Goal: Check status: Check status

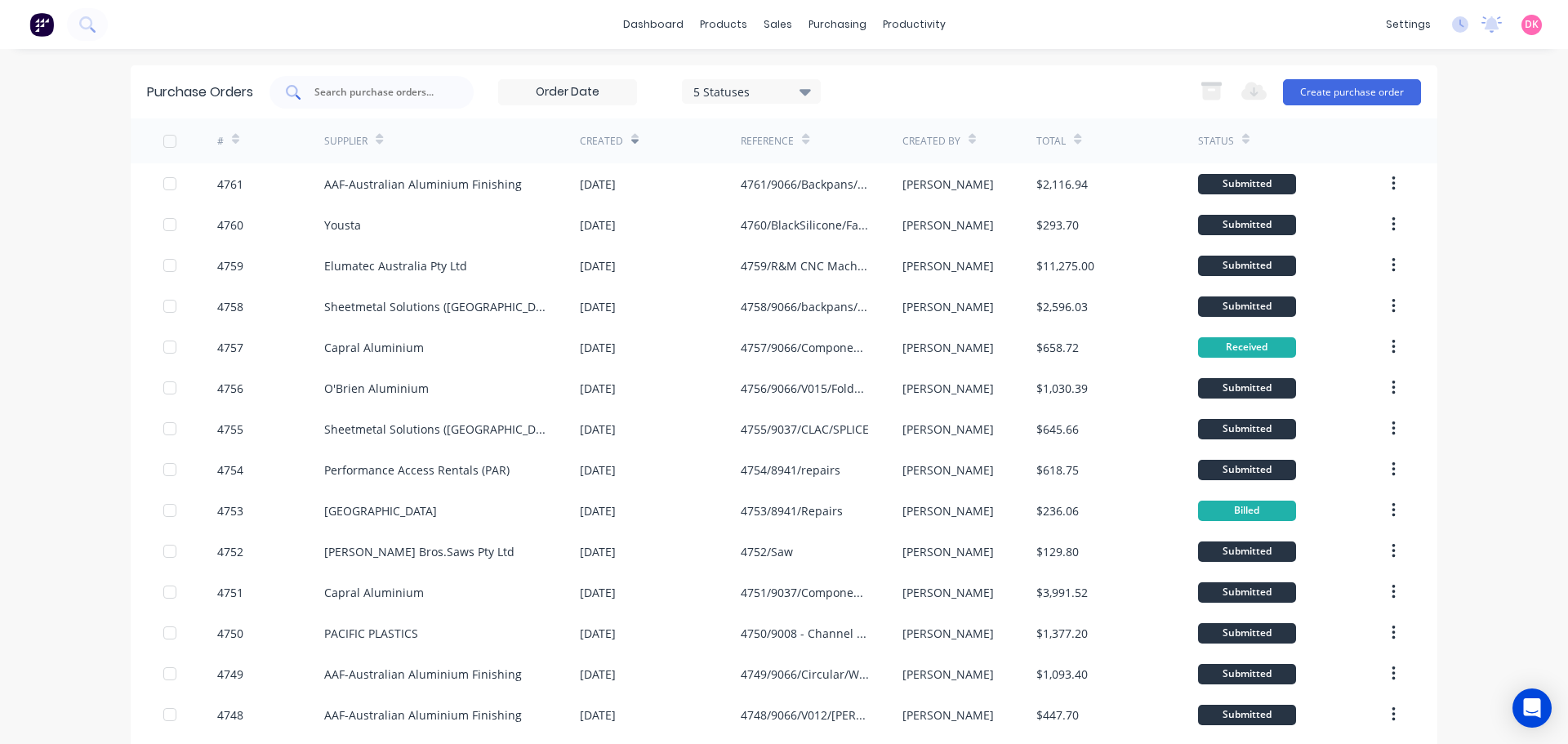
click at [347, 79] on div at bounding box center [371, 91] width 204 height 33
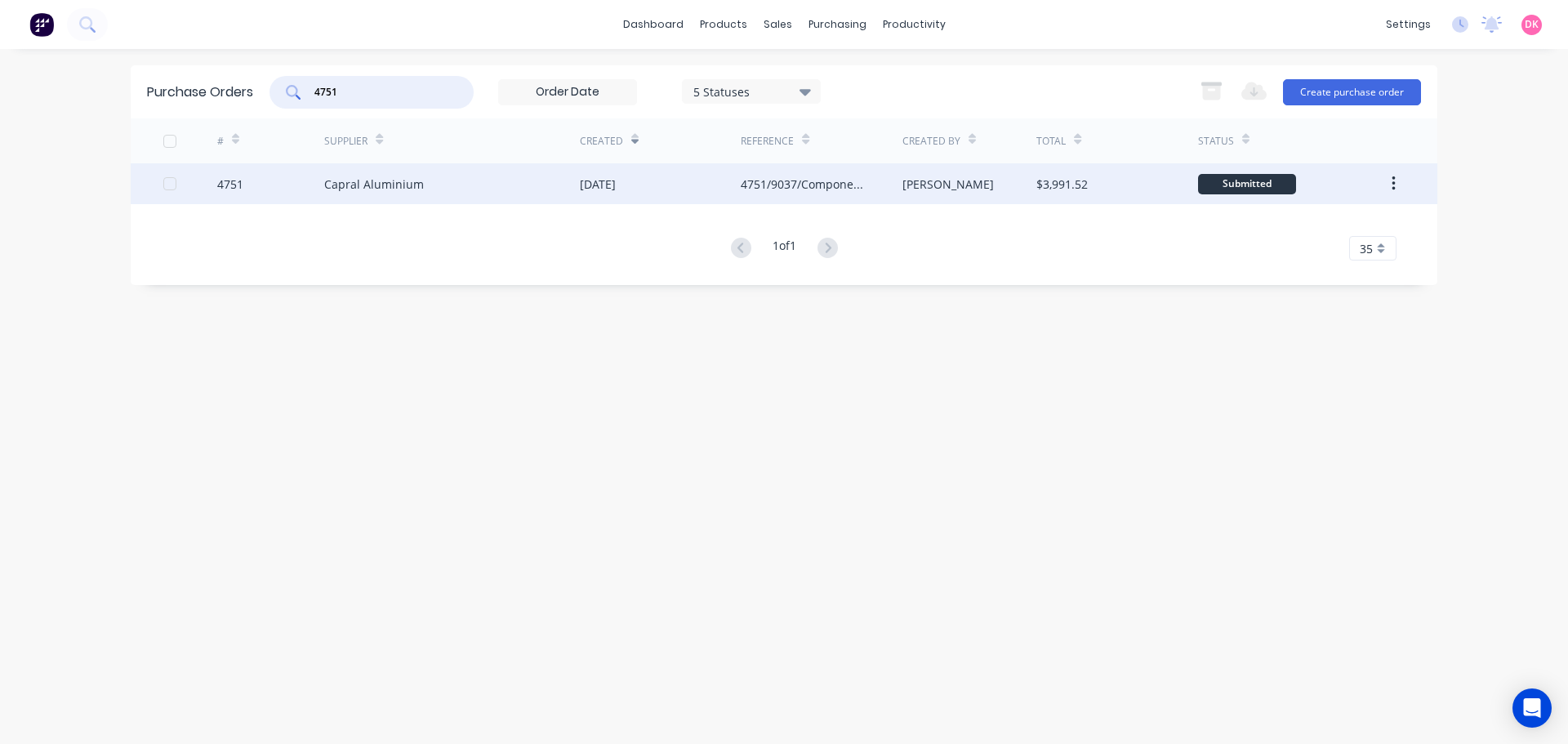
type input "4751"
click at [572, 179] on div "Capral Aluminium" at bounding box center [451, 184] width 256 height 40
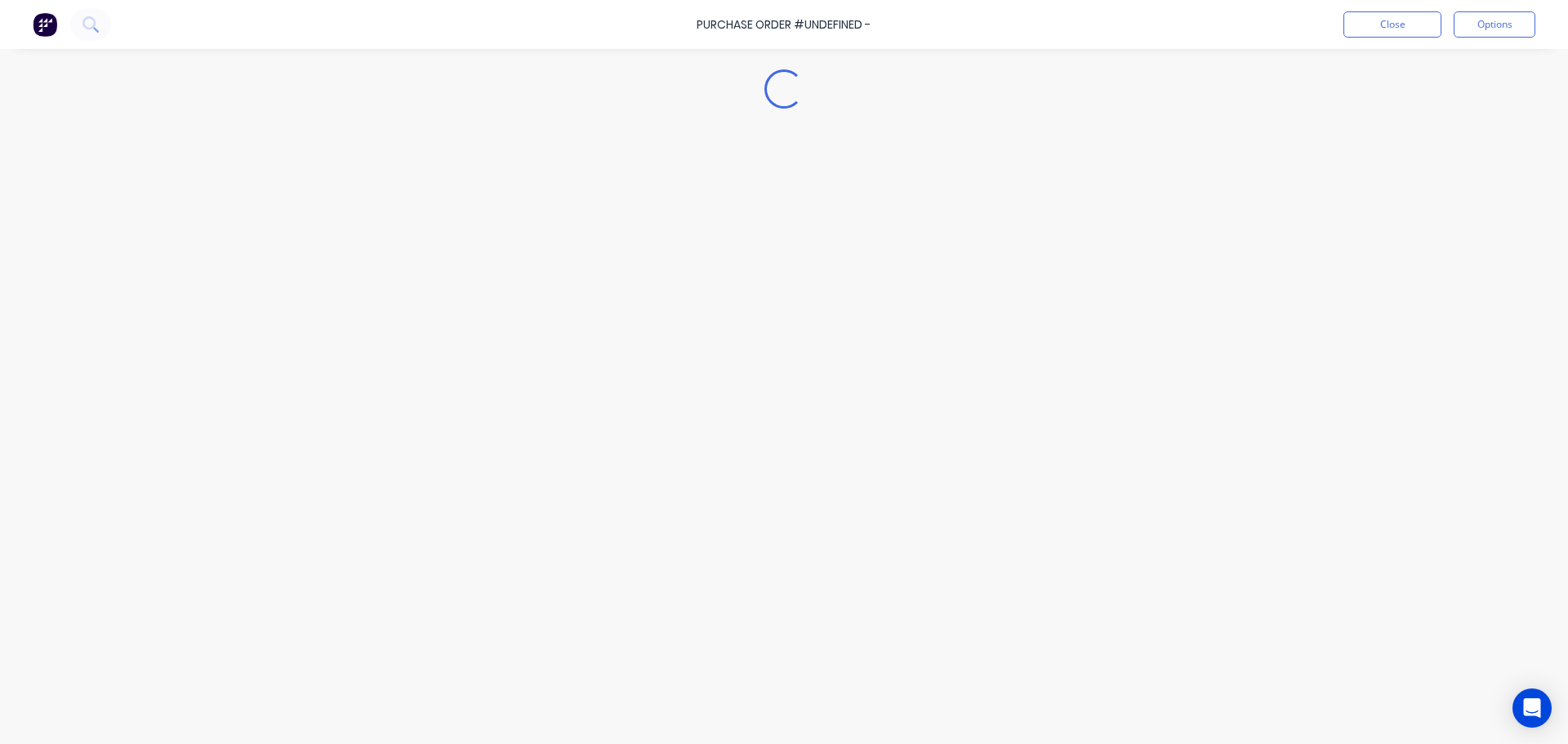
type textarea "x"
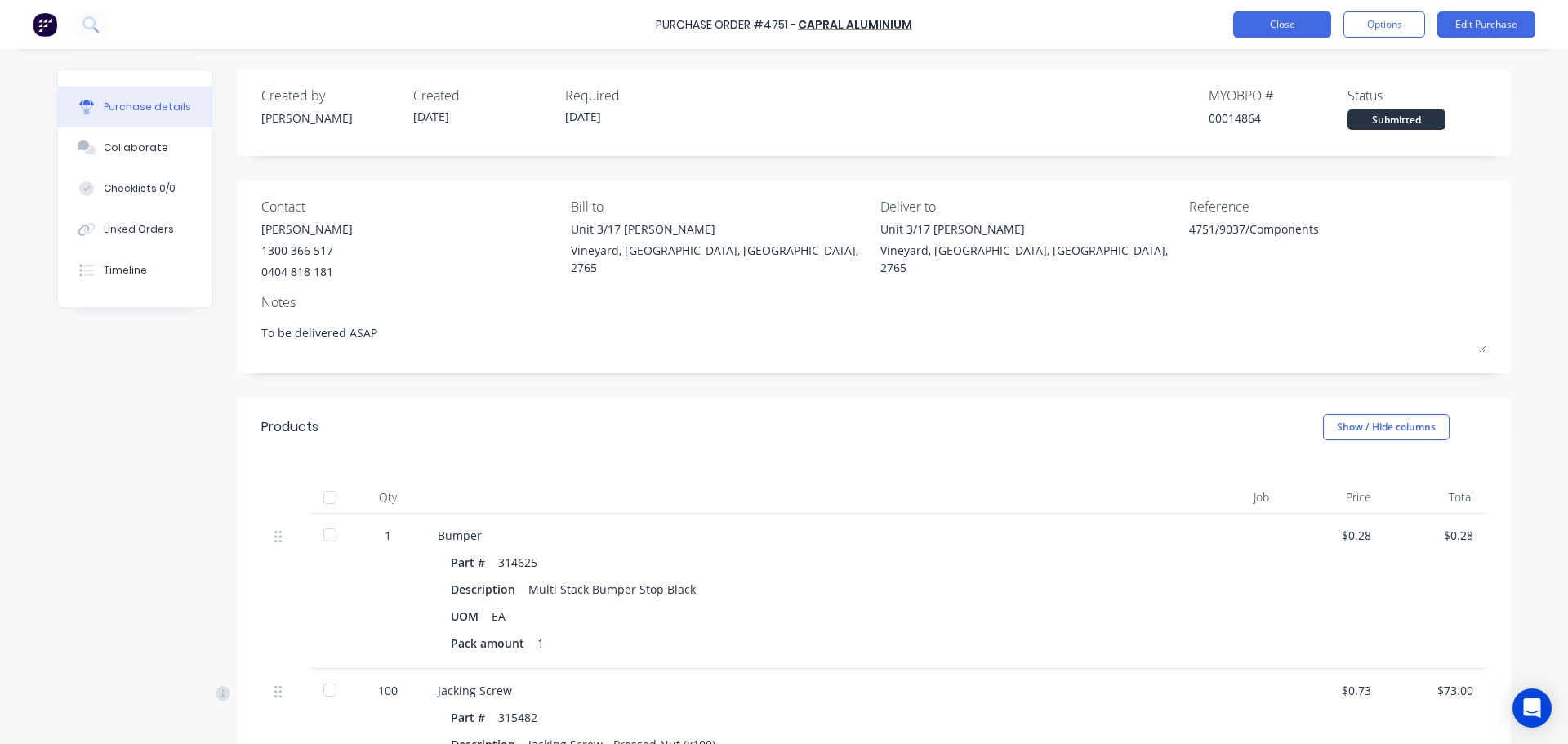
click at [1273, 32] on button "Close" at bounding box center [1282, 25] width 98 height 26
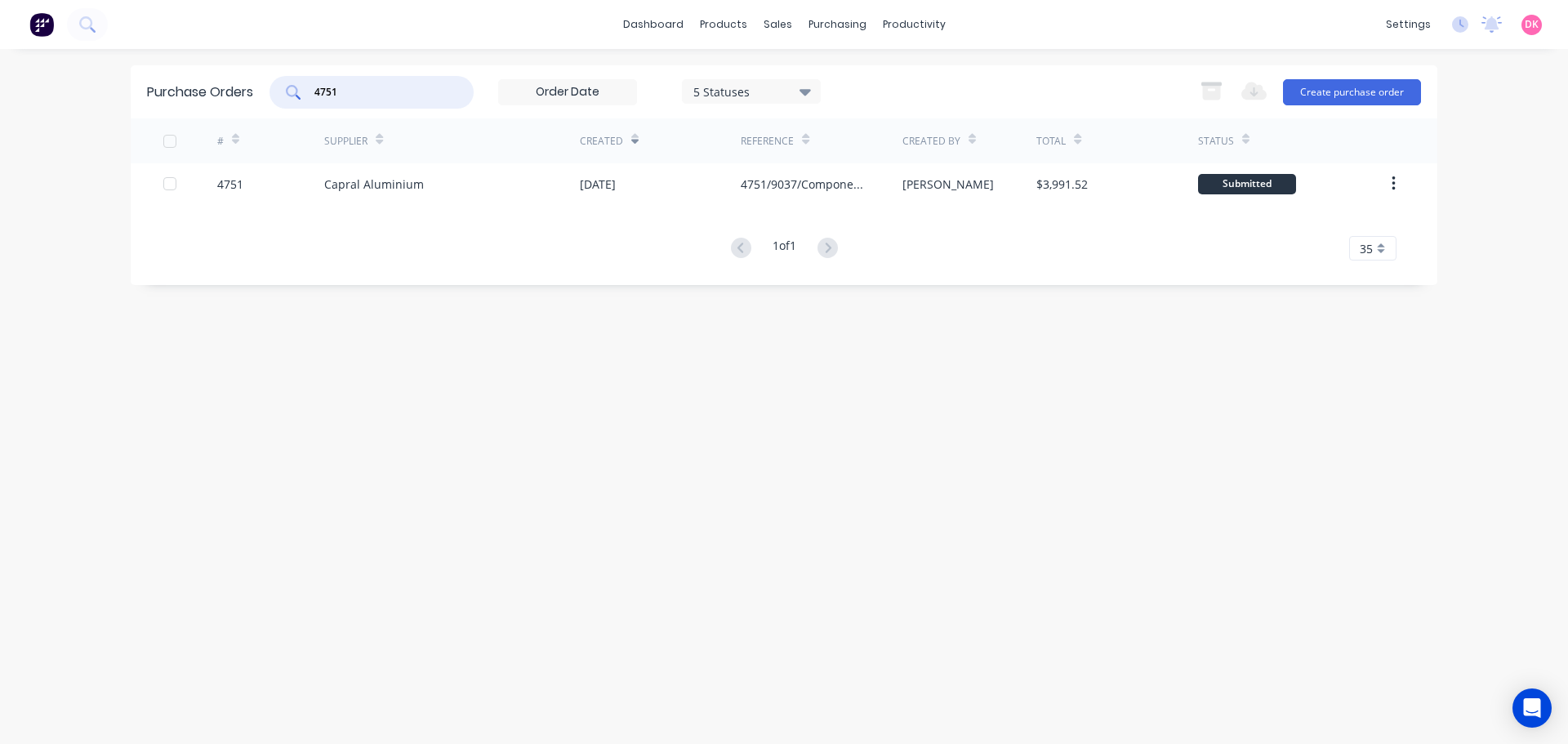
drag, startPoint x: 380, startPoint y: 95, endPoint x: 264, endPoint y: 97, distance: 116.0
click at [264, 97] on div "Purchase Orders 4751 5 Statuses 5 Statuses Export to Excel (XLSX) Create purcha…" at bounding box center [784, 91] width 1307 height 53
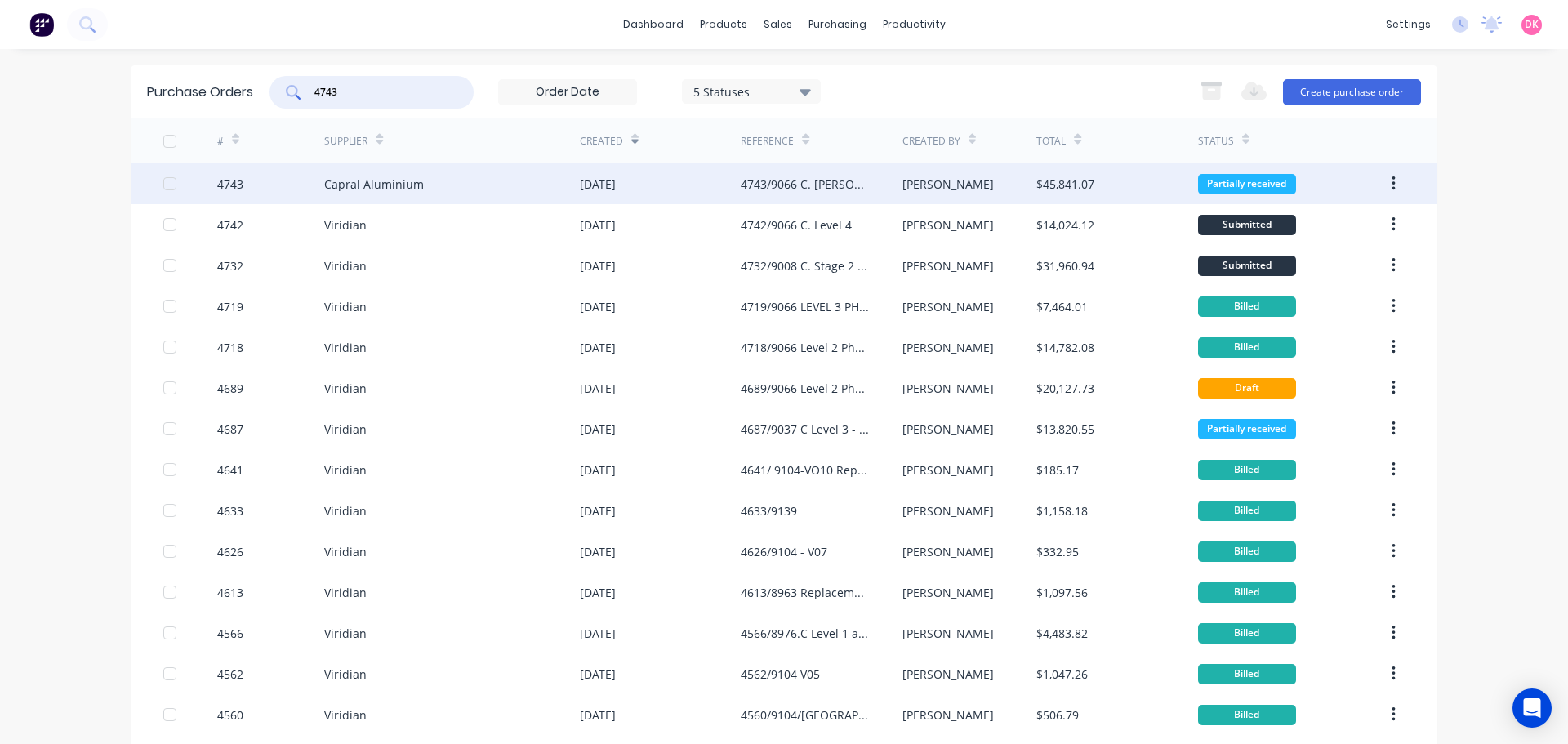
type input "4743"
click at [429, 171] on div "Capral Aluminium" at bounding box center [451, 184] width 256 height 40
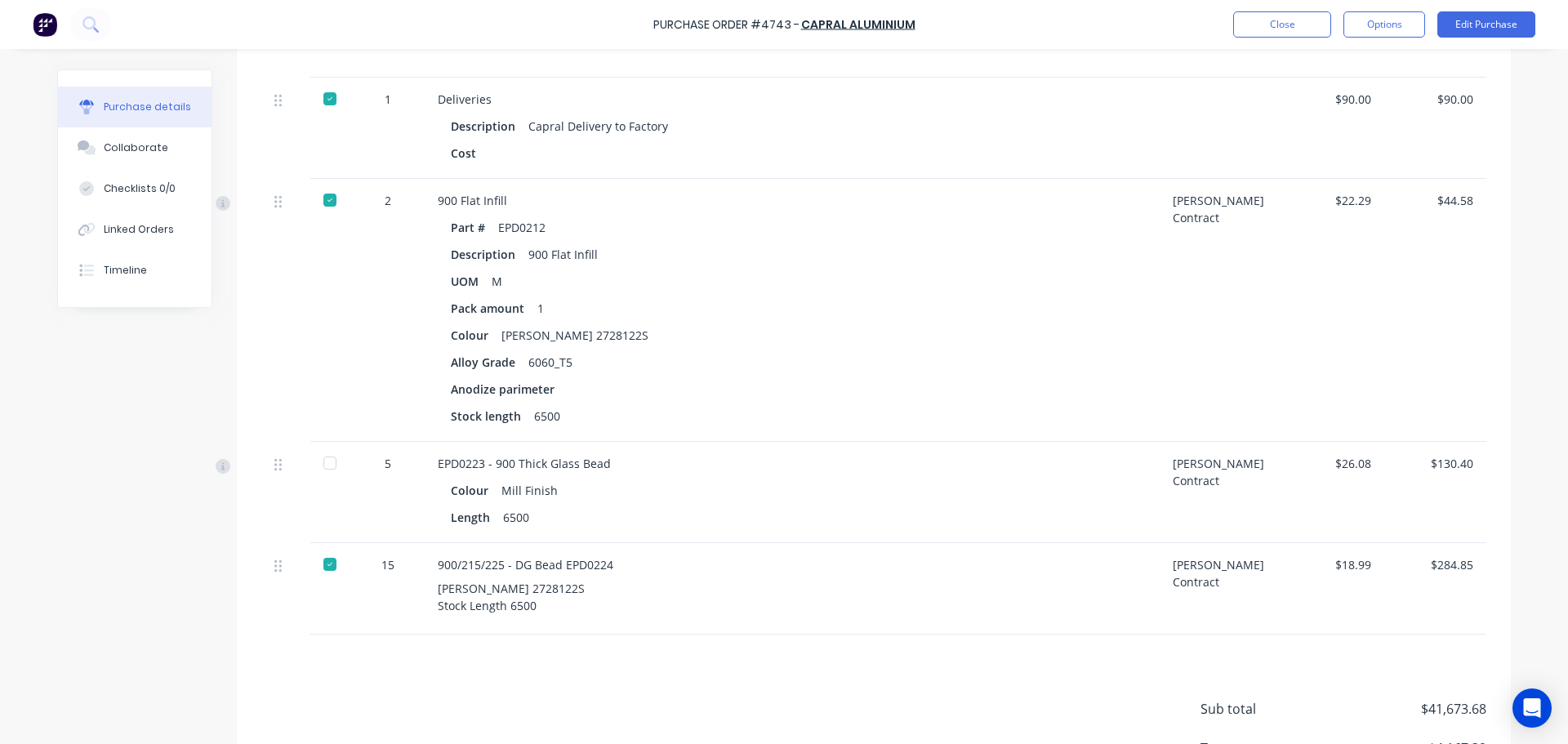
scroll to position [8513, 0]
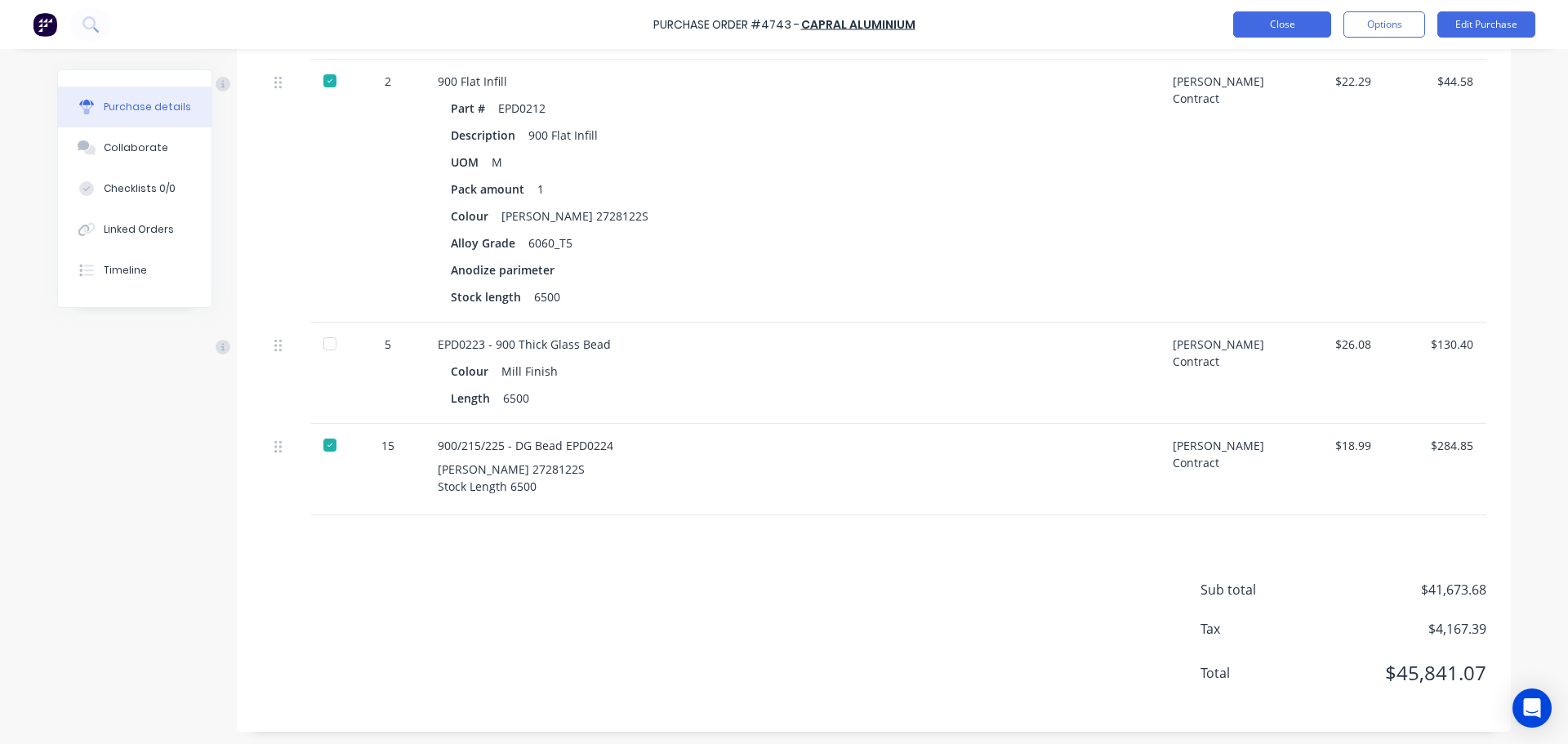
click at [1322, 33] on button "Close" at bounding box center [1282, 25] width 98 height 26
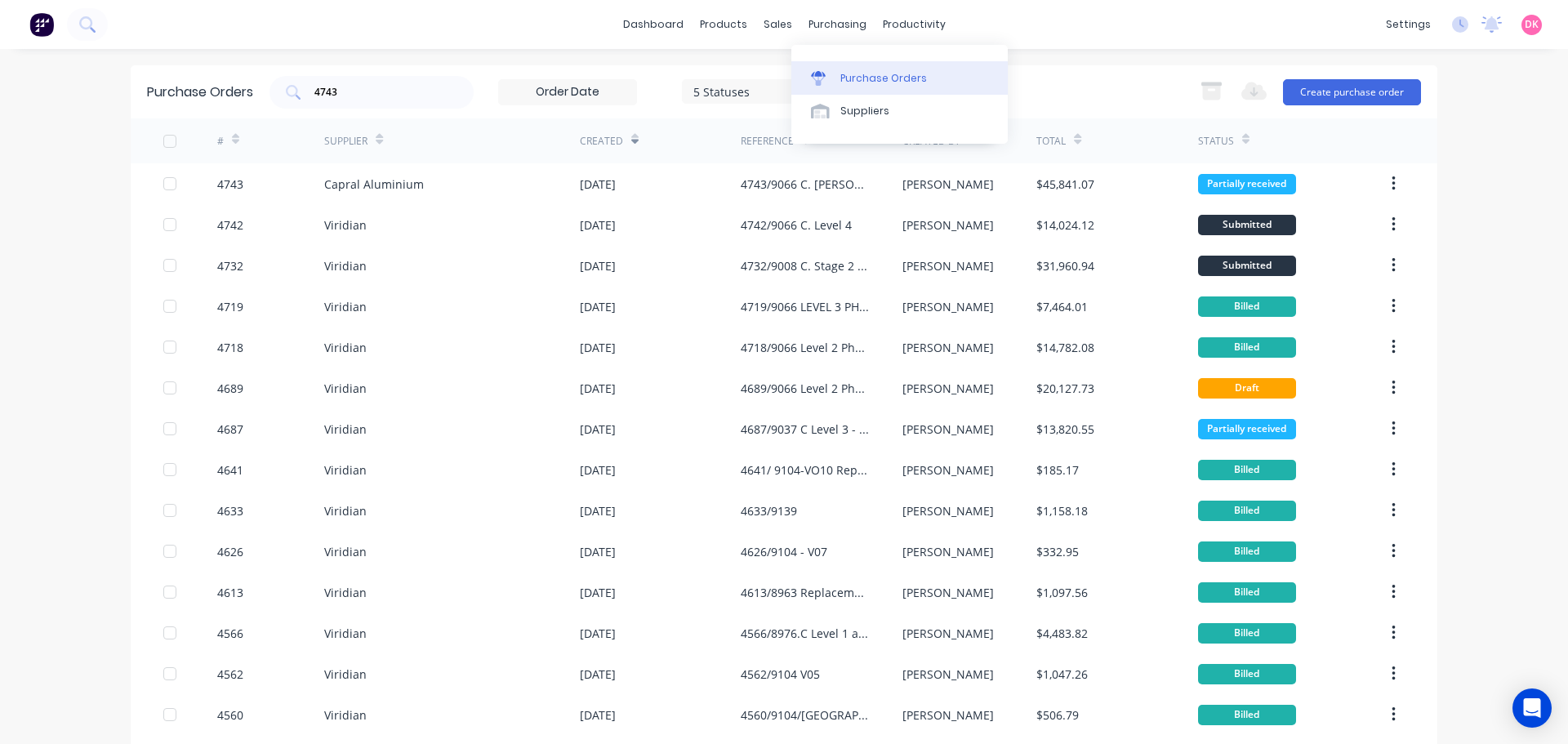
click at [847, 78] on div "Purchase Orders" at bounding box center [883, 78] width 86 height 15
click at [345, 98] on input "4743" at bounding box center [380, 92] width 136 height 17
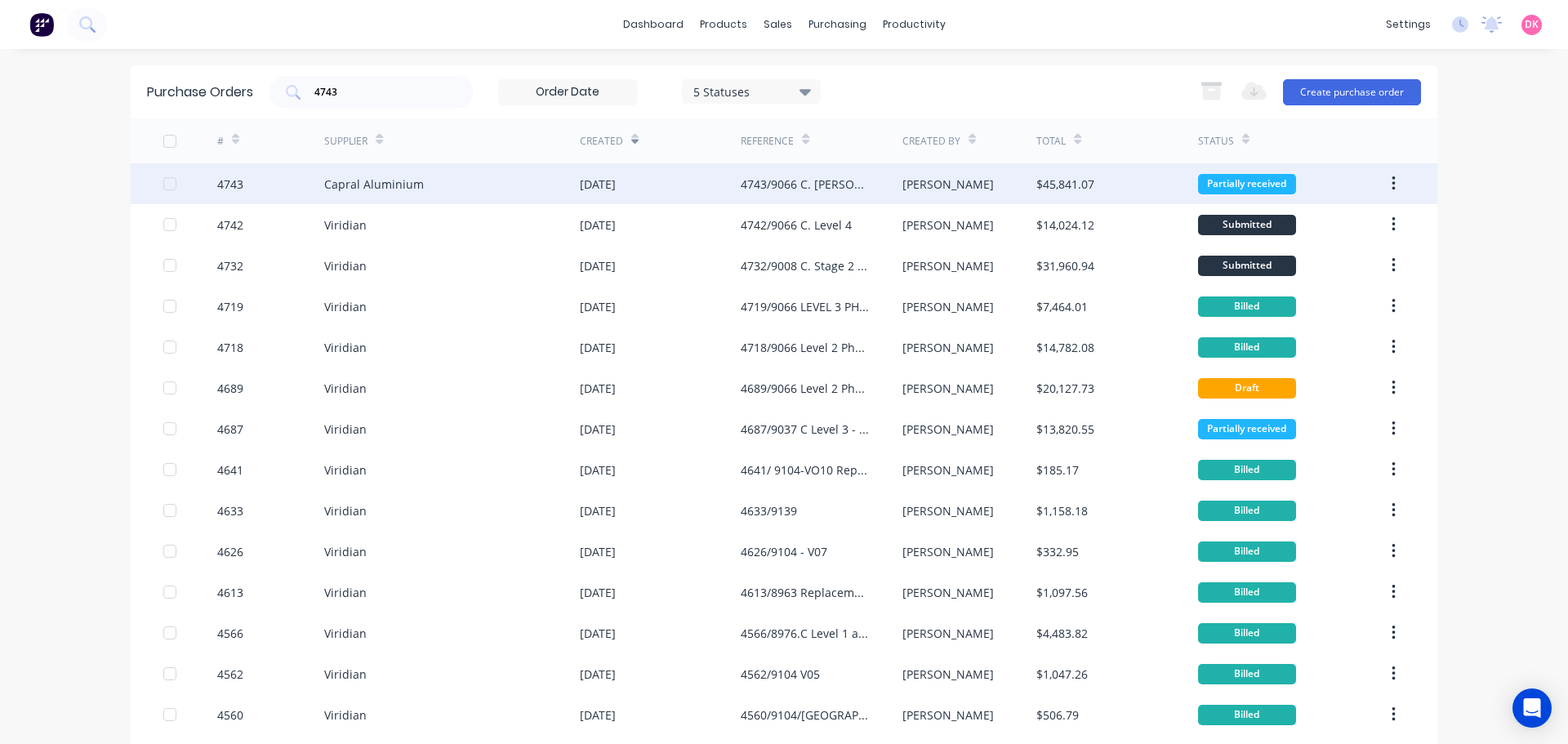
click at [407, 189] on div "Capral Aluminium" at bounding box center [373, 184] width 99 height 17
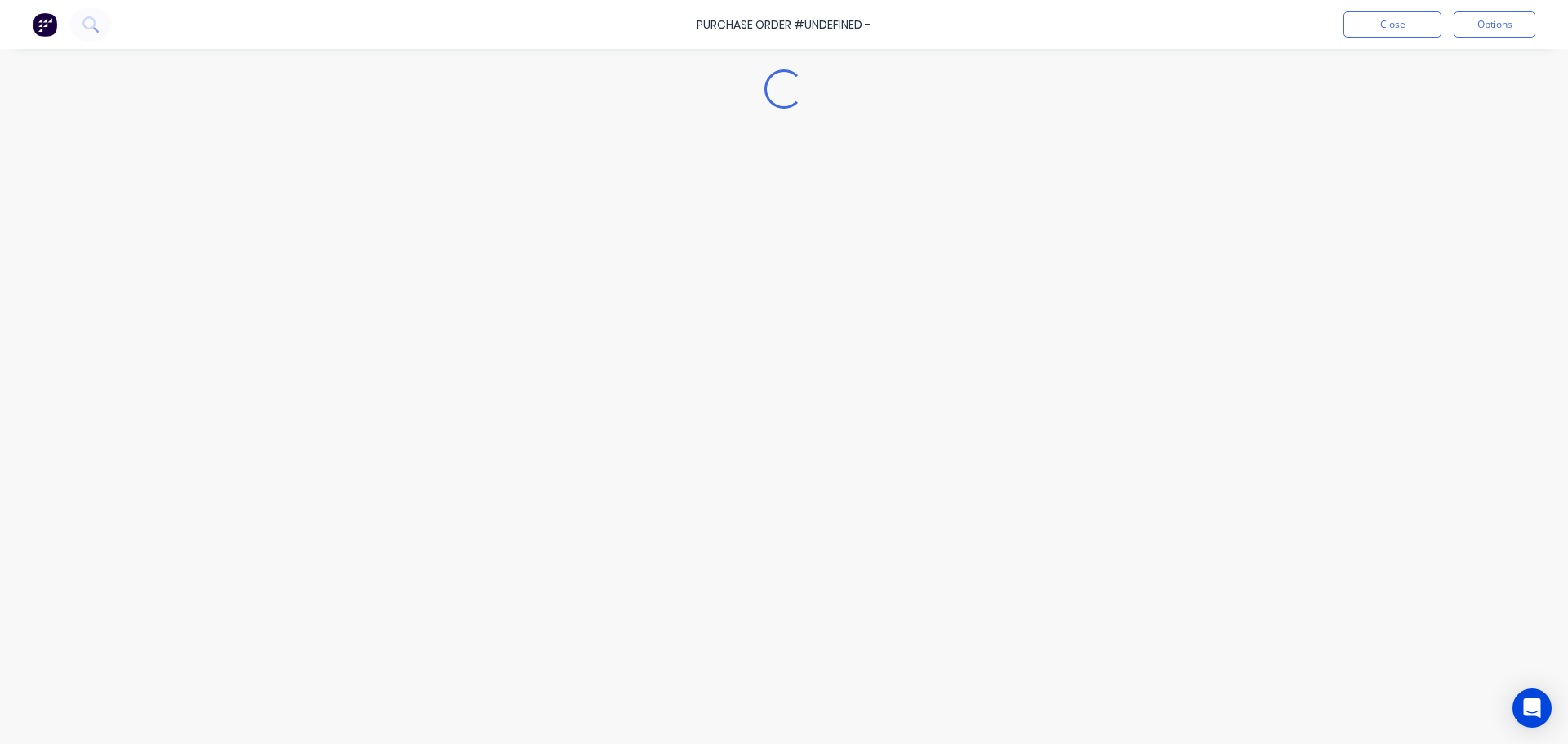
type textarea "x"
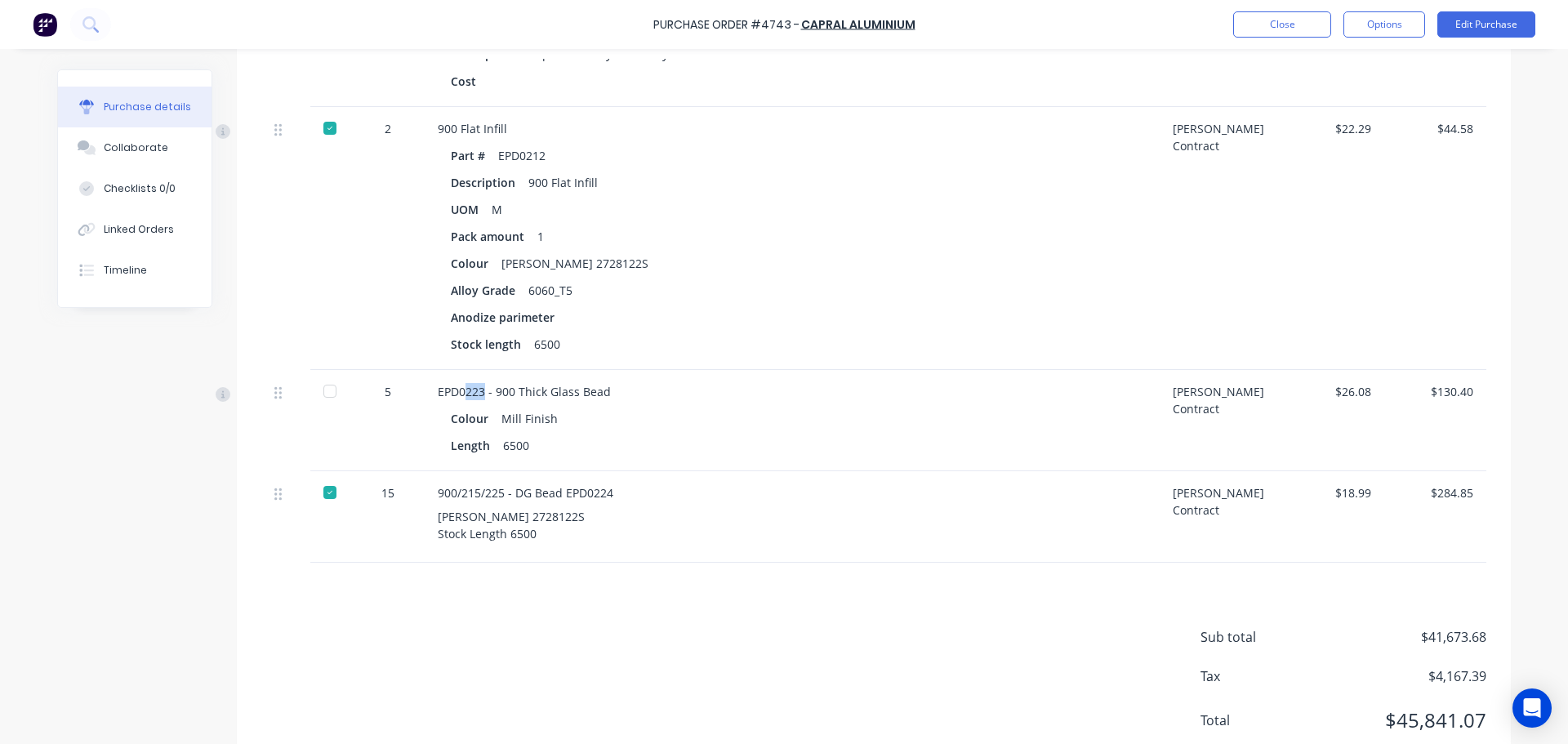
scroll to position [8513, 0]
